Goal: Task Accomplishment & Management: Manage account settings

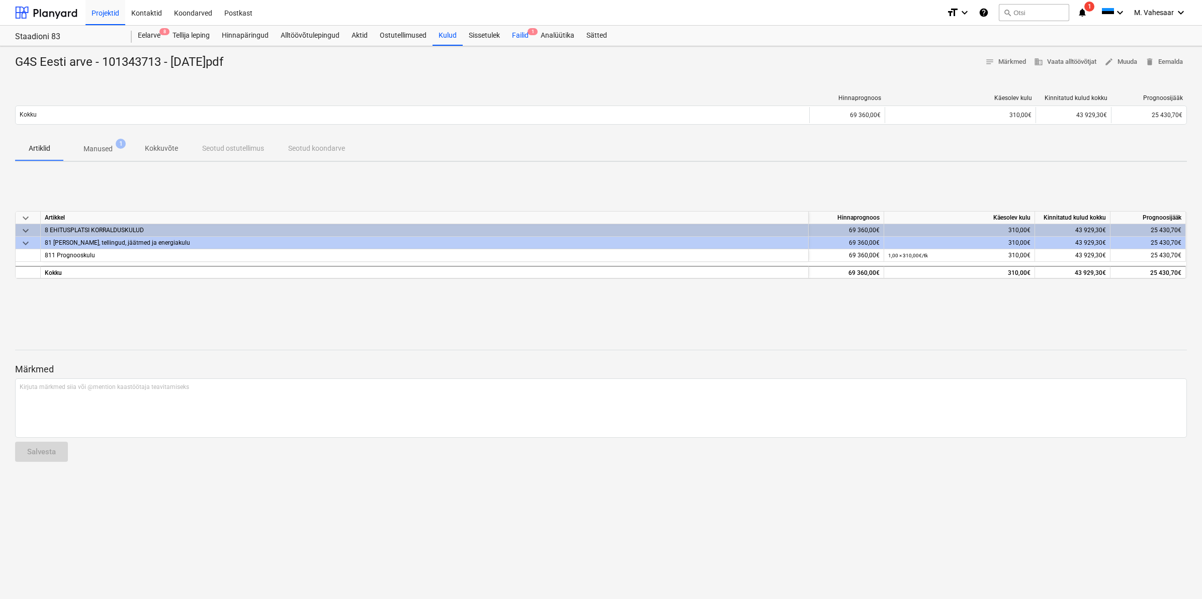
click at [513, 33] on div "Failid 1" at bounding box center [520, 36] width 29 height 20
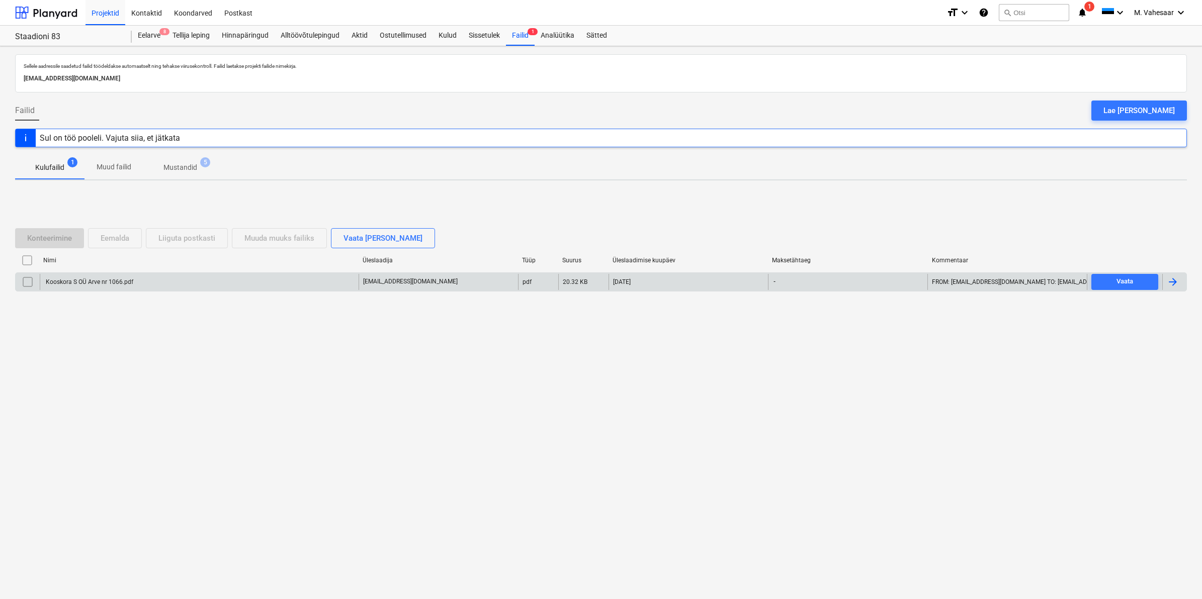
click at [94, 285] on div "Kooskora S OÜ Arve nr 1066.pdf" at bounding box center [88, 282] width 89 height 7
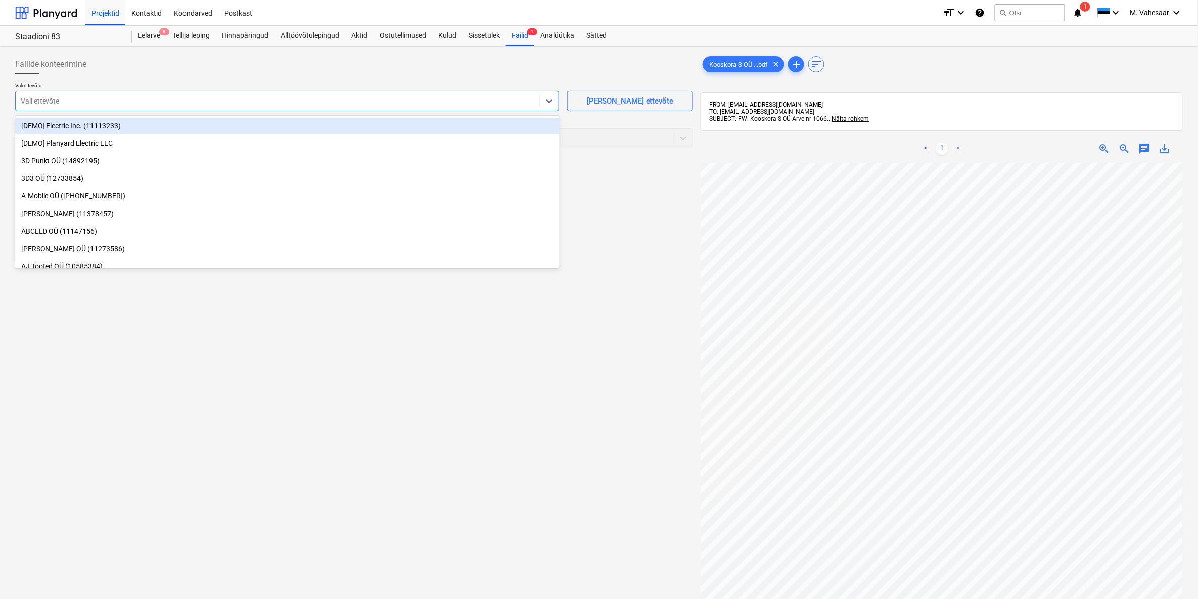
click at [218, 98] on div at bounding box center [278, 101] width 514 height 10
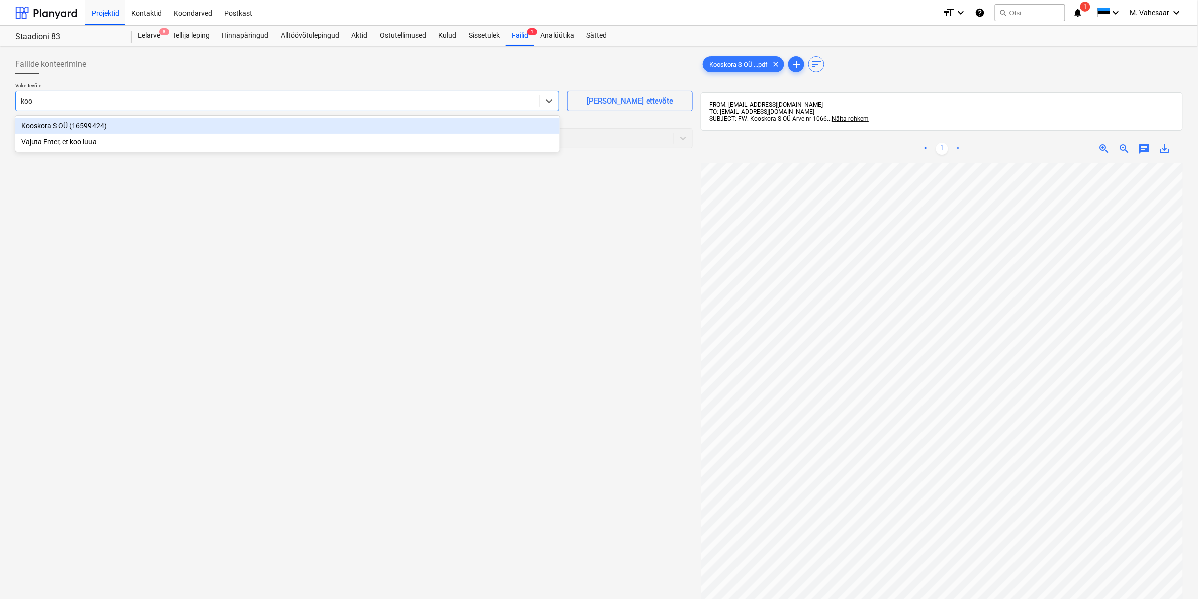
type input "koos"
click at [101, 125] on div "Kooskora S OÜ (16599424)" at bounding box center [287, 126] width 545 height 16
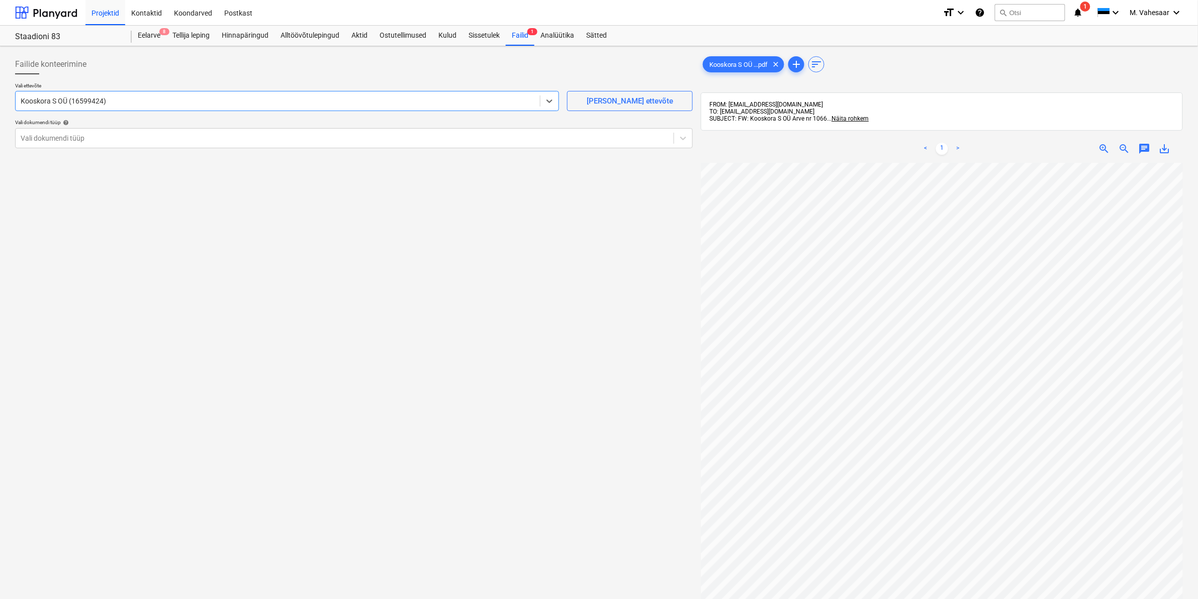
click at [96, 149] on div "Vali ettevõte option Kooskora S OÜ (16599424) , selected. Select is focused ,ty…" at bounding box center [354, 119] width 678 height 74
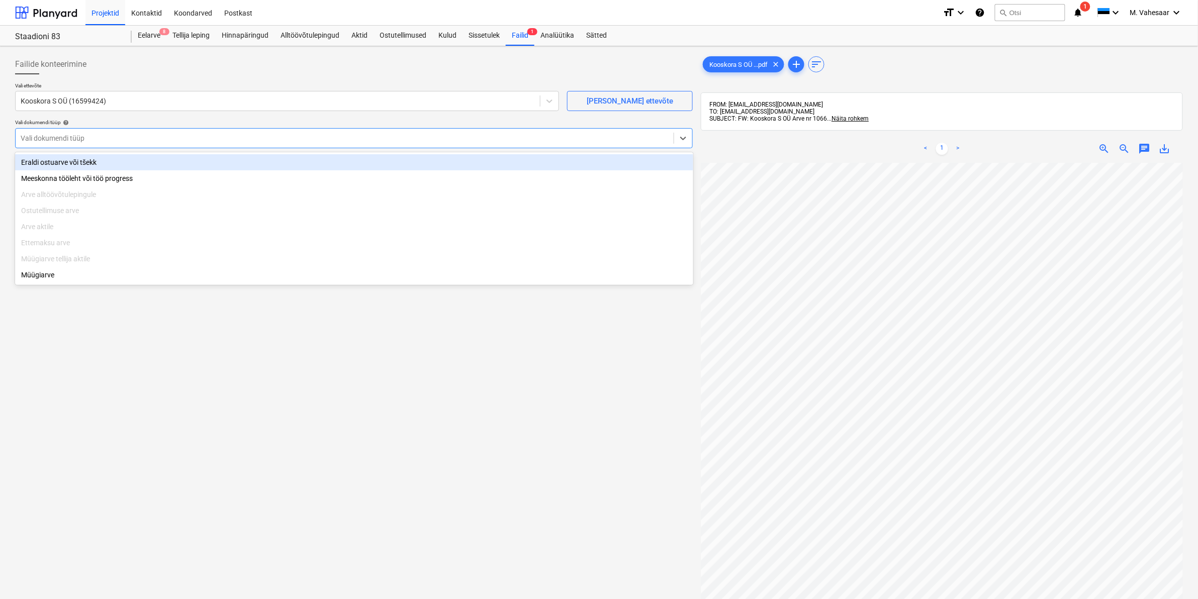
click at [101, 141] on div at bounding box center [345, 138] width 648 height 10
click at [71, 166] on div "Eraldi ostuarve või tšekk" at bounding box center [354, 162] width 678 height 16
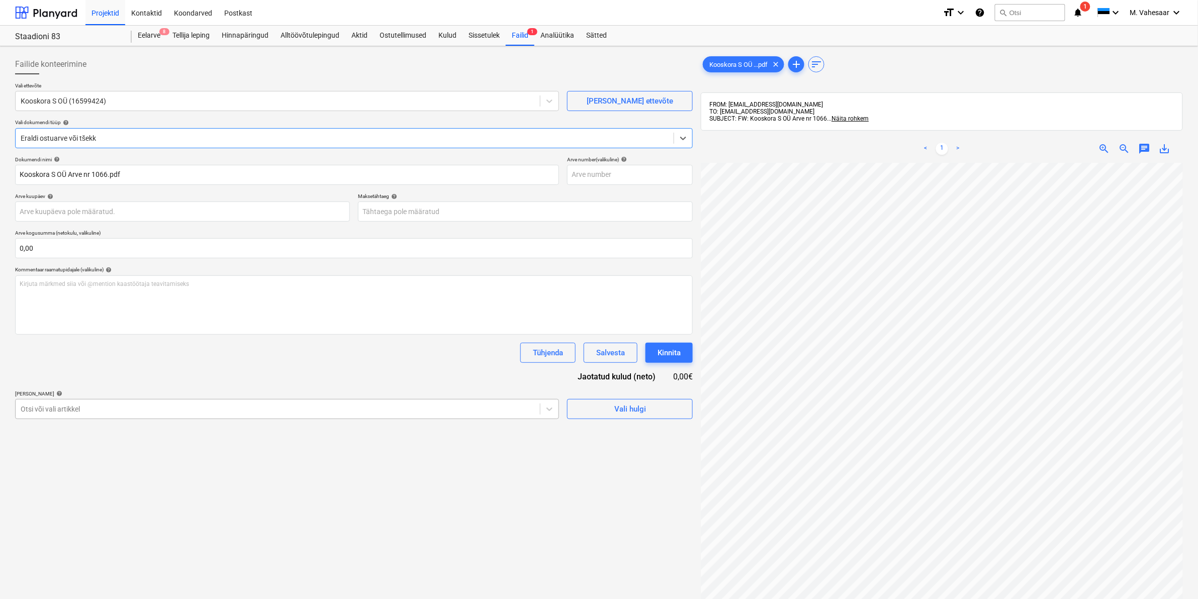
click at [80, 406] on div at bounding box center [278, 409] width 514 height 10
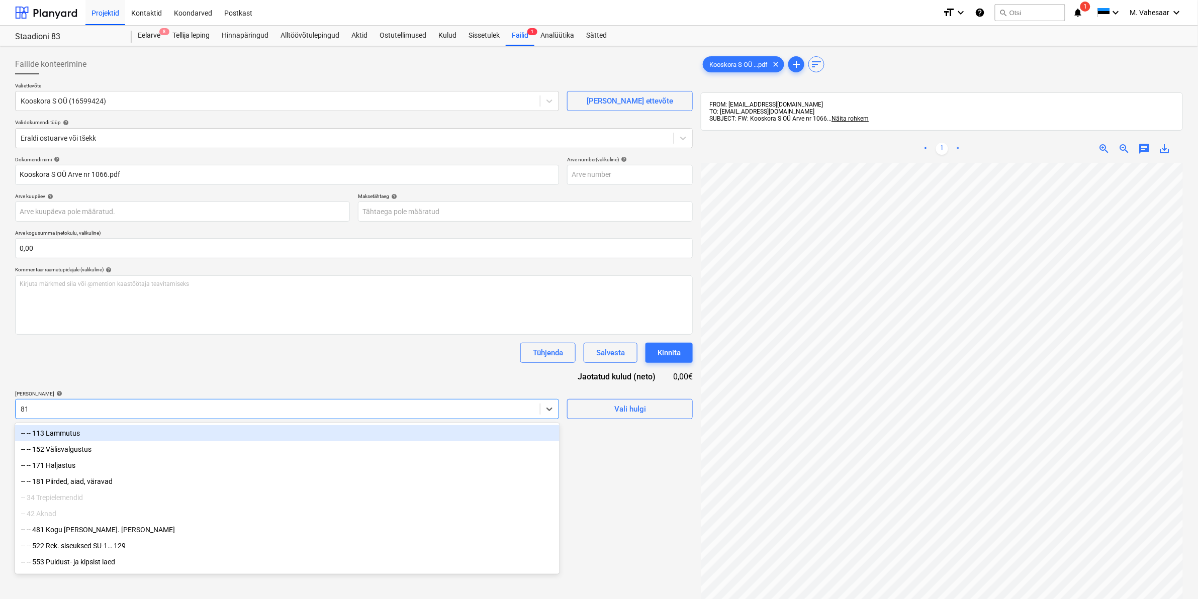
type input "811"
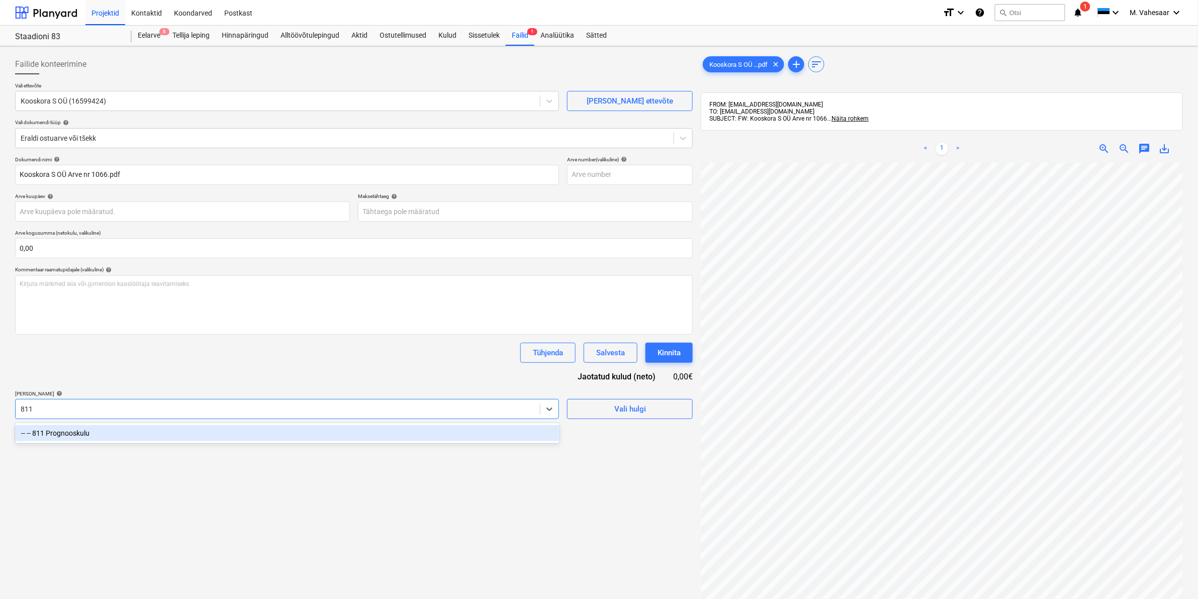
click at [64, 433] on div "-- -- 811 Prognooskulu" at bounding box center [287, 433] width 545 height 16
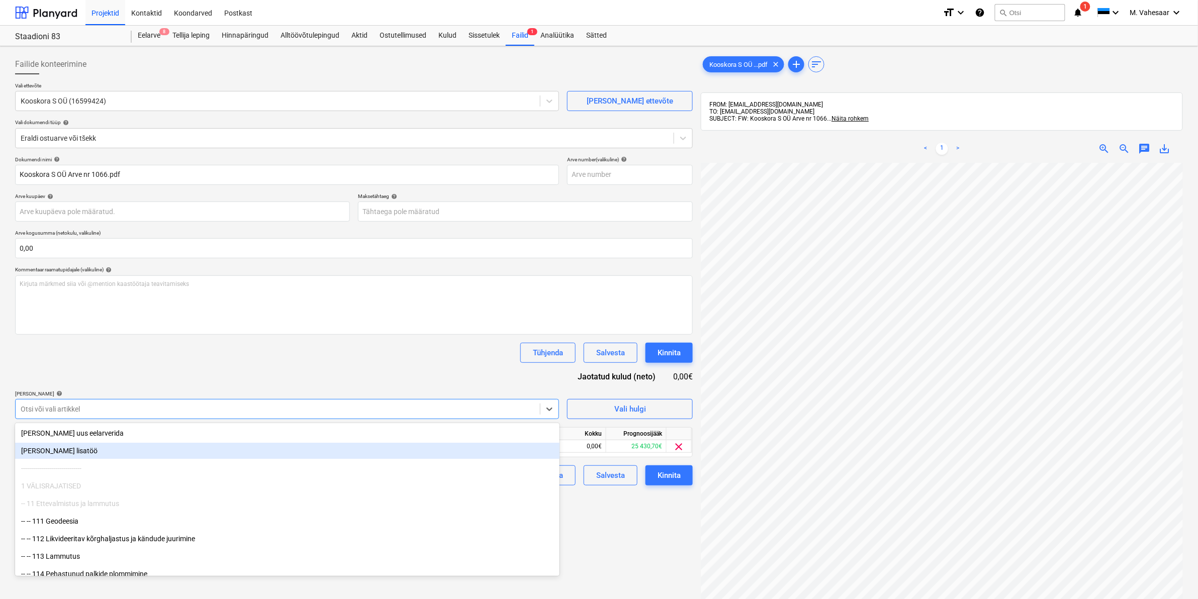
click at [597, 509] on div "Failide konteerimine Vali ettevõte Kooskora S OÜ (16599424) [PERSON_NAME] uus e…" at bounding box center [354, 394] width 686 height 688
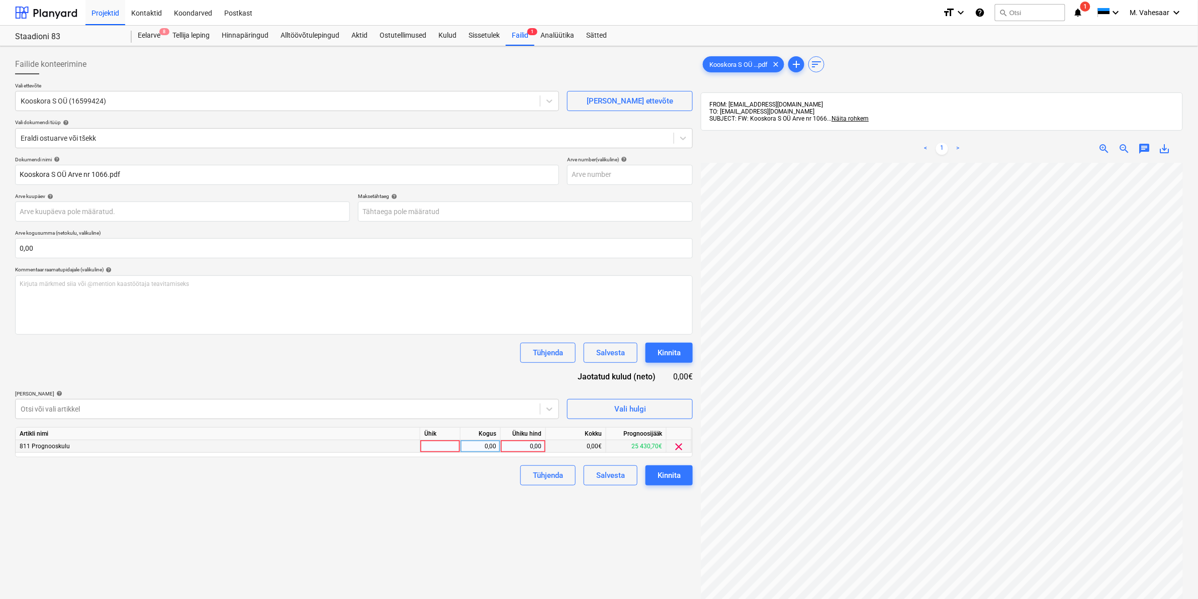
click at [682, 449] on span "clear" at bounding box center [679, 447] width 12 height 12
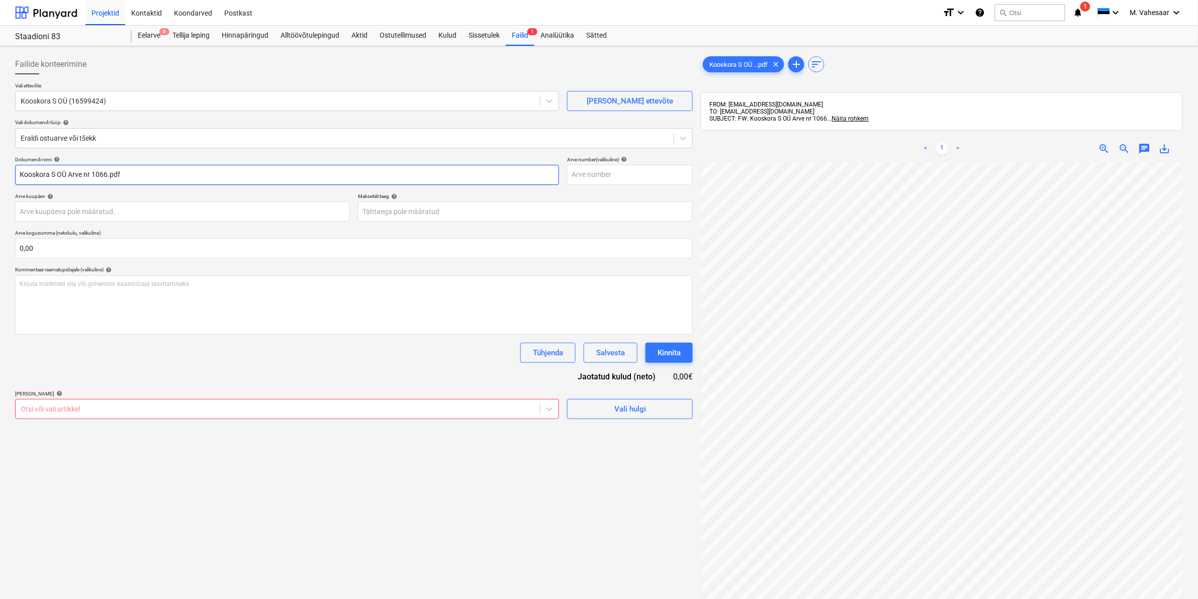
click at [138, 180] on input "Kooskora S OÜ Arve nr 1066.pdf" at bounding box center [287, 175] width 544 height 20
type input "K"
click at [124, 134] on div at bounding box center [345, 138] width 648 height 10
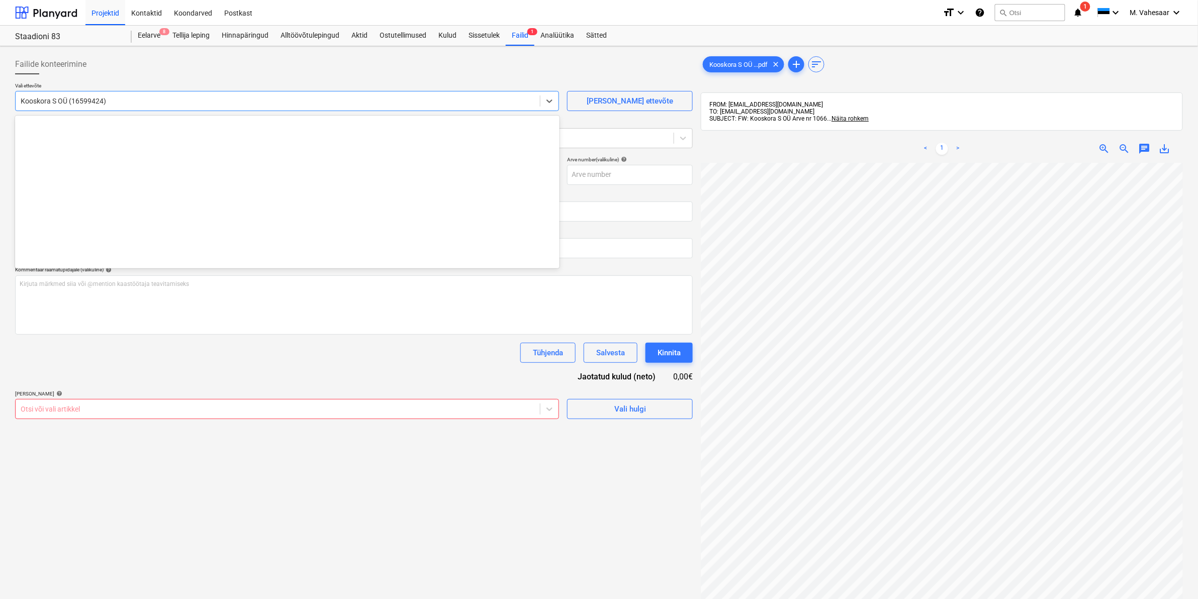
click at [140, 103] on div at bounding box center [278, 101] width 514 height 10
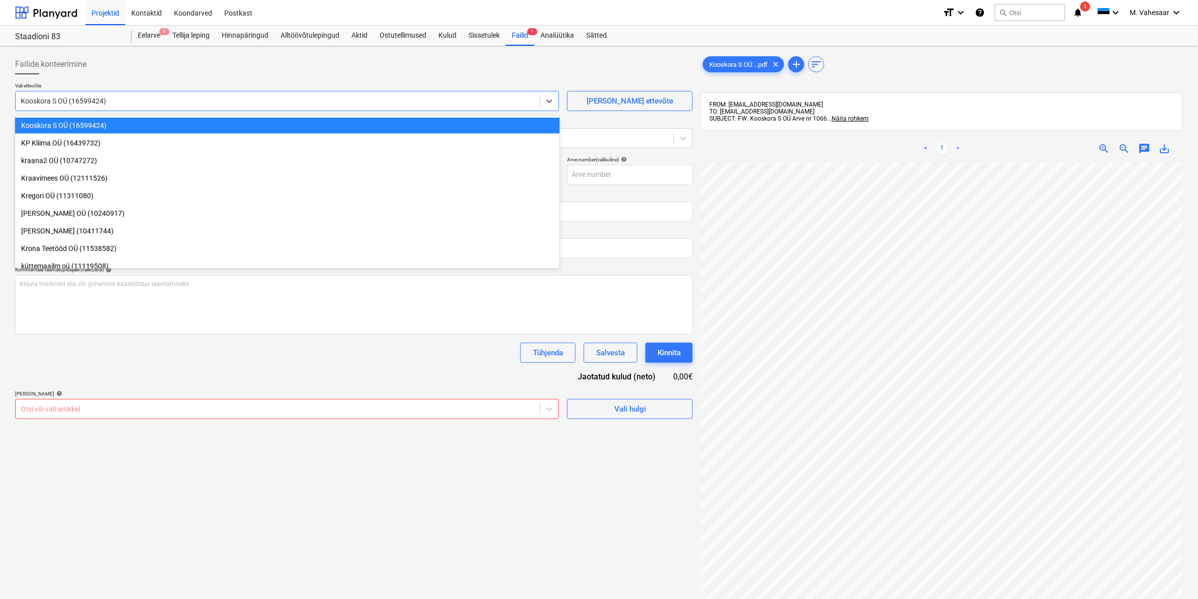
click at [140, 103] on div at bounding box center [278, 101] width 514 height 10
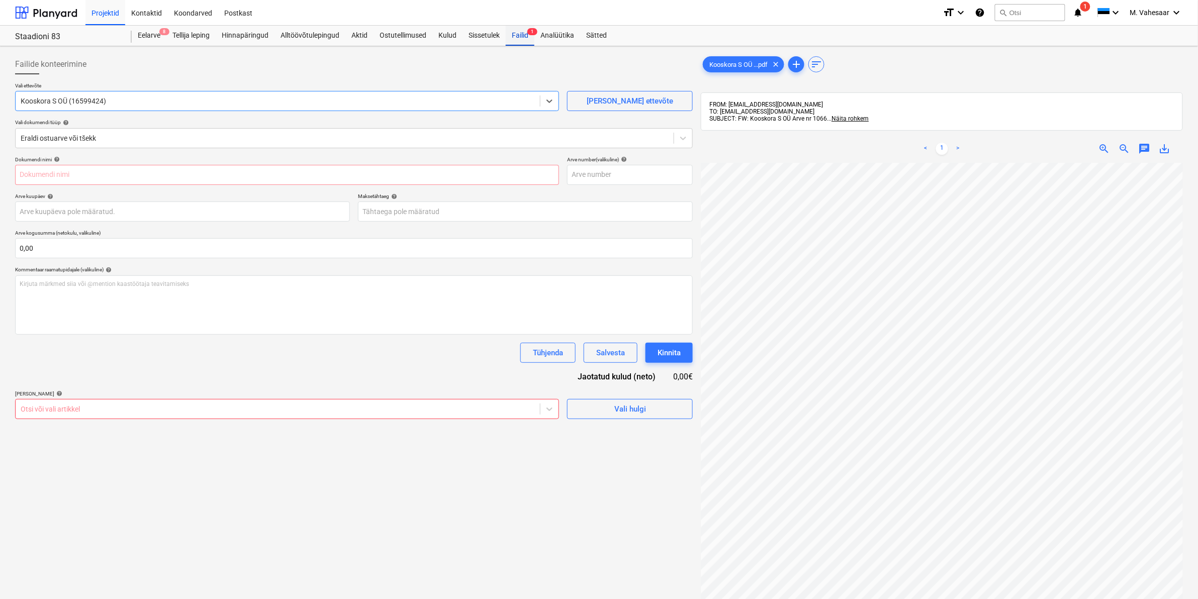
click at [516, 35] on div "Failid 1" at bounding box center [520, 36] width 29 height 20
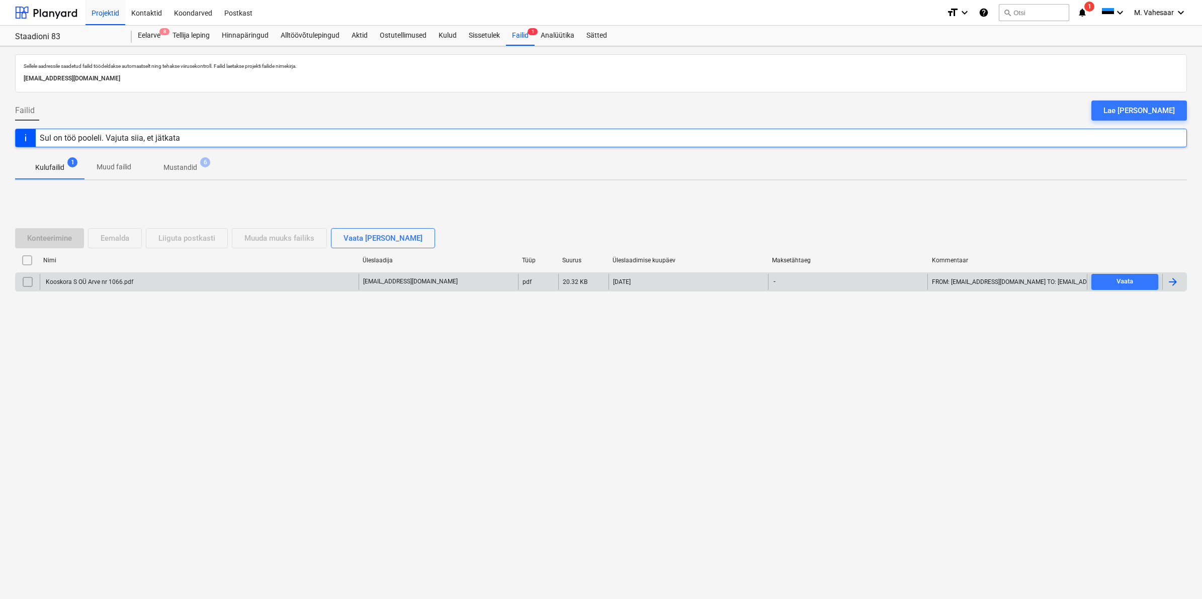
click at [31, 283] on input "checkbox" at bounding box center [28, 282] width 16 height 16
click at [121, 235] on div "Eemalda" at bounding box center [115, 238] width 29 height 13
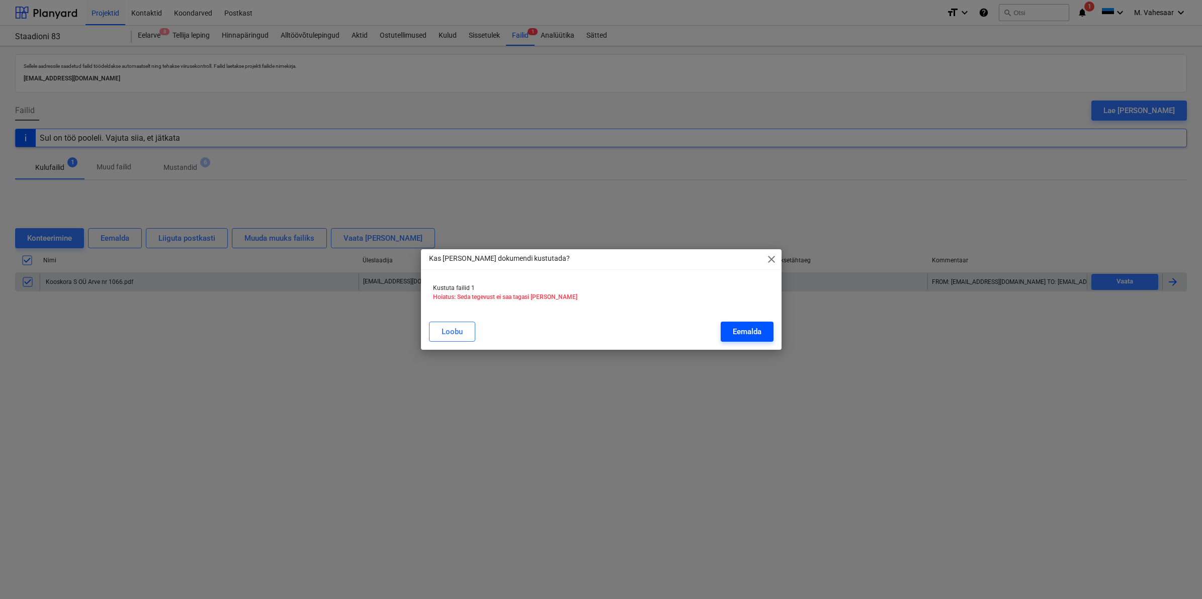
click at [747, 330] on div "Eemalda" at bounding box center [747, 331] width 29 height 13
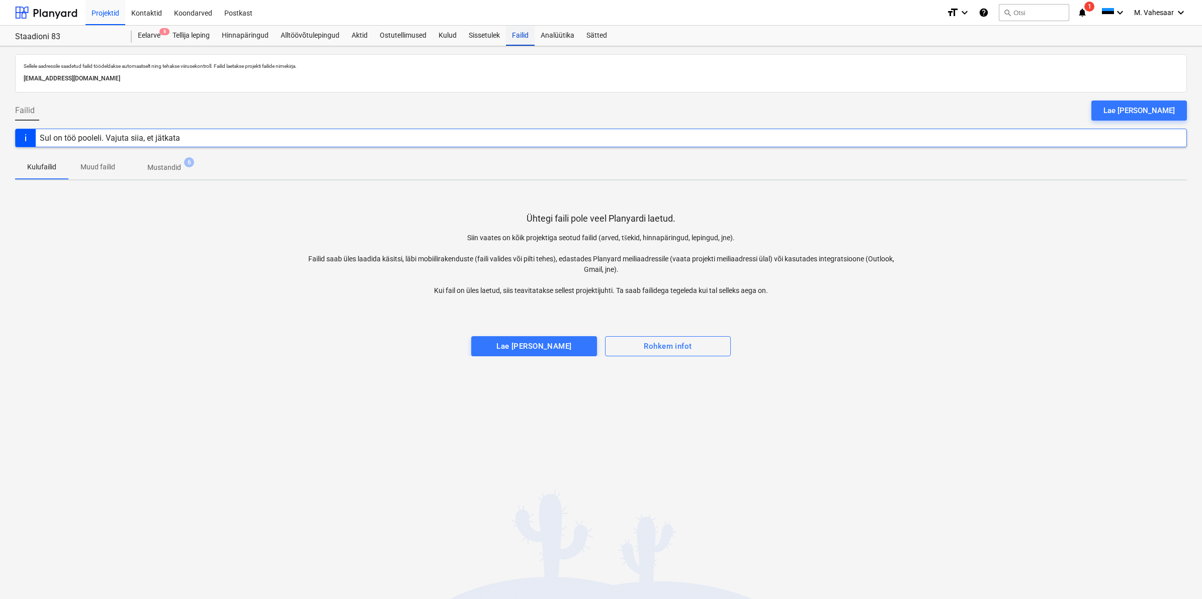
click at [521, 31] on div "Failid" at bounding box center [520, 36] width 29 height 20
click at [149, 142] on div "Sul on töö pooleli. Vajuta siia, et jätkata" at bounding box center [110, 138] width 140 height 10
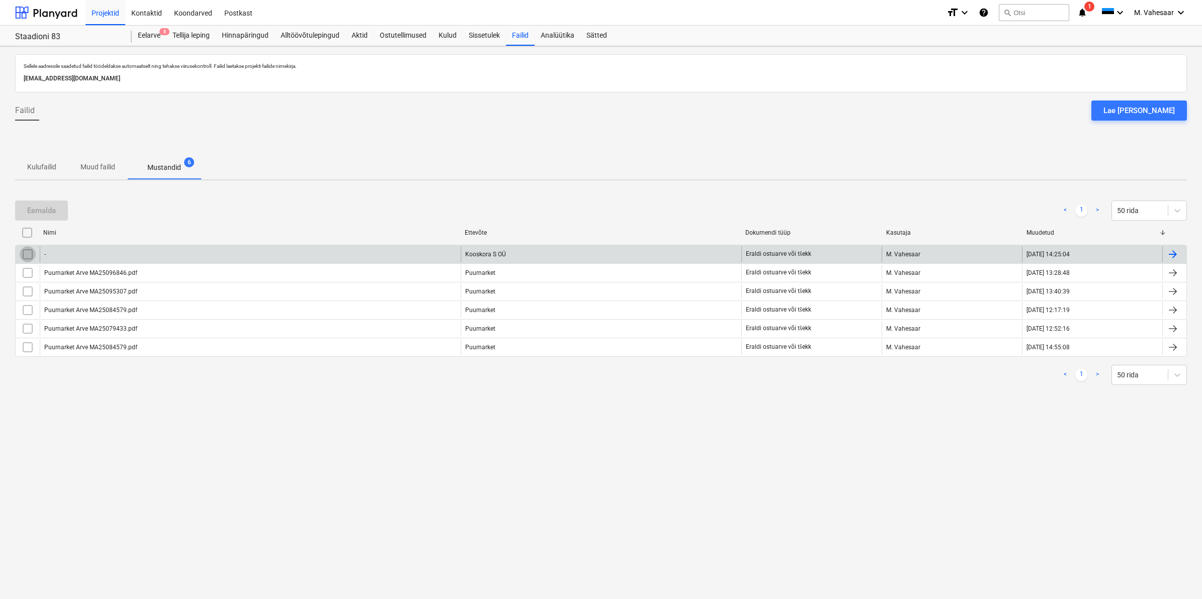
click at [27, 254] on input "checkbox" at bounding box center [28, 254] width 16 height 16
click at [40, 212] on div "Eemalda" at bounding box center [41, 210] width 29 height 13
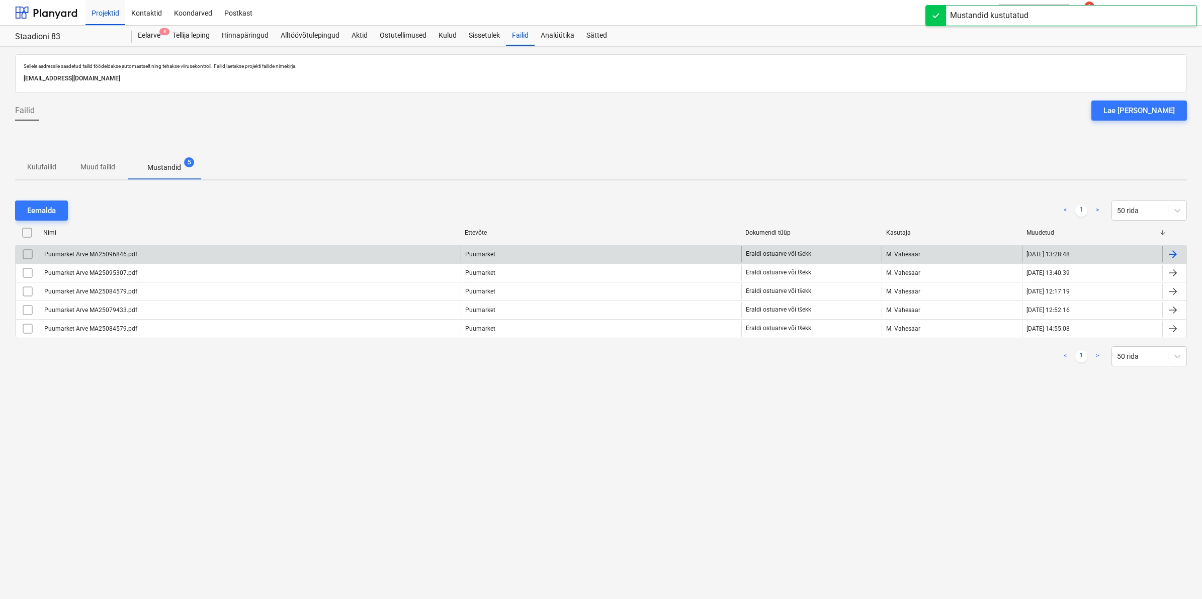
click at [28, 230] on input "checkbox" at bounding box center [27, 233] width 16 height 16
click at [36, 212] on div "Eemalda" at bounding box center [41, 210] width 29 height 13
